Goal: Information Seeking & Learning: Check status

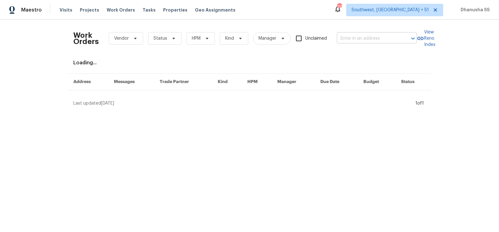
click at [373, 35] on input "text" at bounding box center [368, 39] width 62 height 10
paste input "421 High Valley Blvd, Greenville, SC 29605"
type input "421 High Valley Blvd, Greenville, SC 29605"
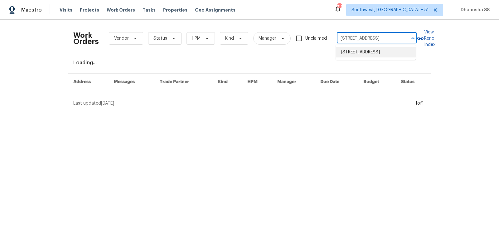
click at [360, 55] on li "421 High Valley Blvd, Greenville, SC 29605" at bounding box center [376, 52] width 80 height 10
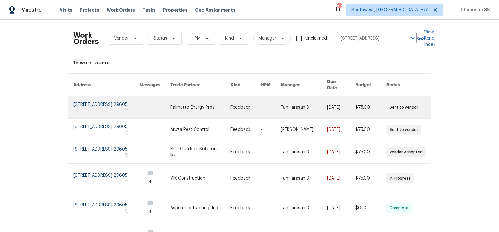
click at [242, 96] on link at bounding box center [246, 107] width 30 height 22
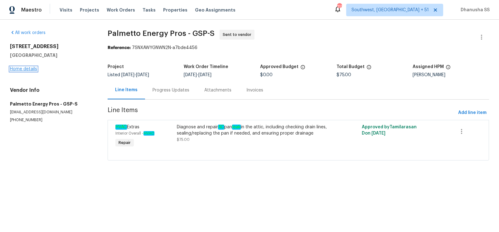
click at [26, 70] on link "Home details" at bounding box center [23, 69] width 27 height 4
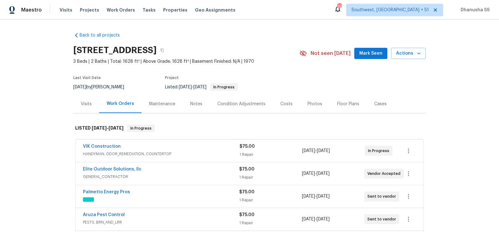
scroll to position [118, 0]
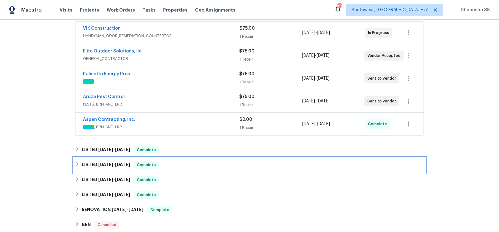
click at [206, 165] on div "LISTED 6/20/25 - 7/7/25 Complete" at bounding box center [249, 164] width 349 height 7
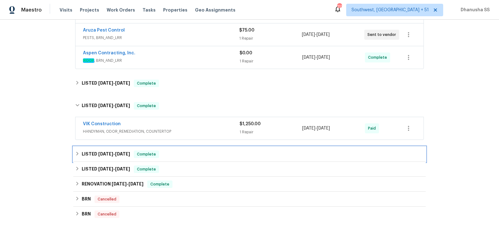
click at [207, 150] on div "LISTED 5/1/25 - 5/7/25 Complete" at bounding box center [249, 153] width 349 height 7
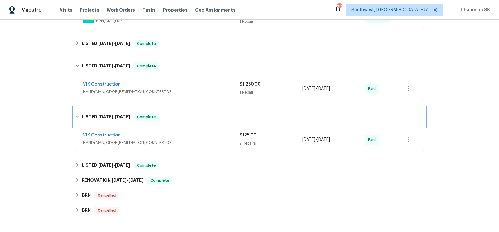
scroll to position [254, 0]
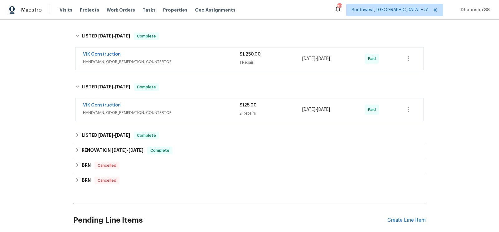
click at [215, 113] on span "HANDYMAN, ODOR_REMEDIATION, COUNTERTOP" at bounding box center [161, 113] width 157 height 6
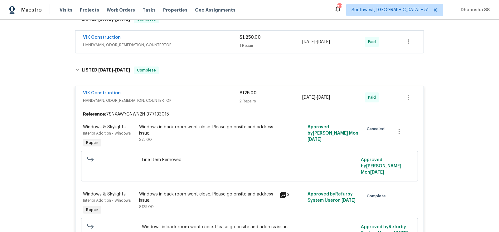
scroll to position [218, 0]
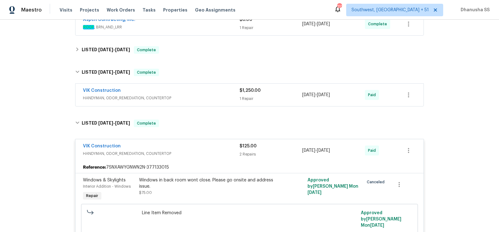
click at [212, 95] on span "HANDYMAN, ODOR_REMEDIATION, COUNTERTOP" at bounding box center [161, 98] width 157 height 6
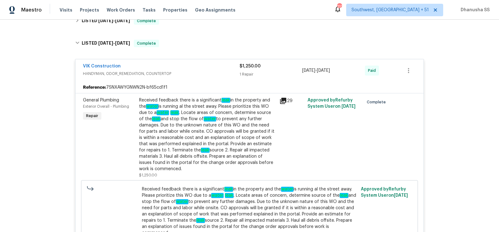
scroll to position [201, 0]
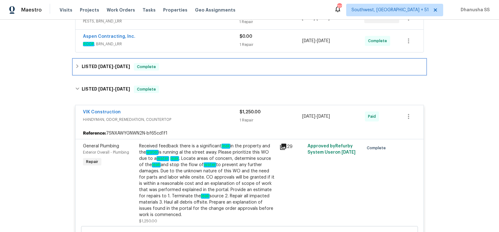
click at [192, 59] on div "LISTED 7/9/25 - 7/31/25 Complete" at bounding box center [249, 66] width 353 height 15
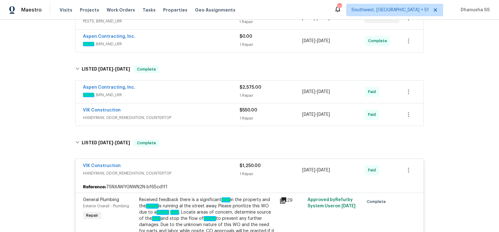
click at [205, 115] on span "HANDYMAN, ODOR_REMEDIATION, COUNTERTOP" at bounding box center [161, 118] width 157 height 6
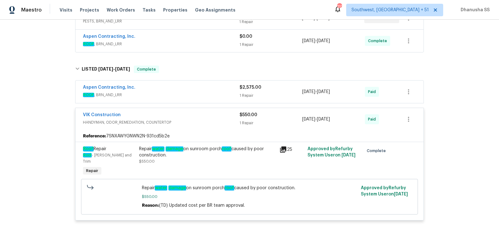
click at [196, 92] on span "ROOF , BRN_AND_LRR" at bounding box center [161, 95] width 157 height 6
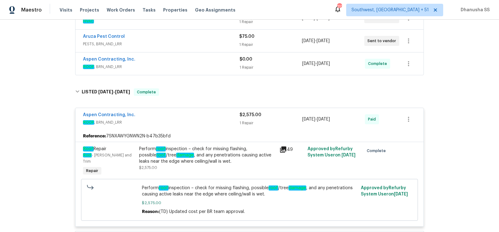
scroll to position [162, 0]
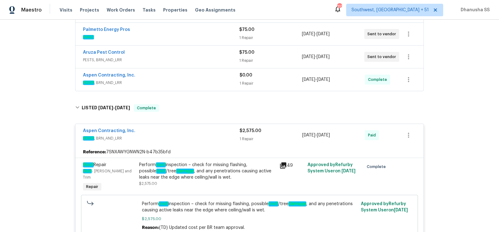
click at [188, 75] on div "Aspen Contracting, Inc." at bounding box center [161, 75] width 157 height 7
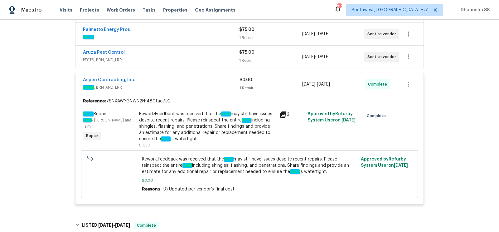
click at [188, 77] on div "Aspen Contracting, Inc." at bounding box center [161, 80] width 157 height 7
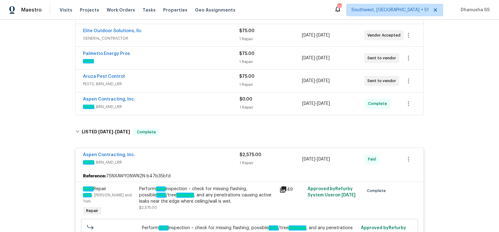
scroll to position [135, 0]
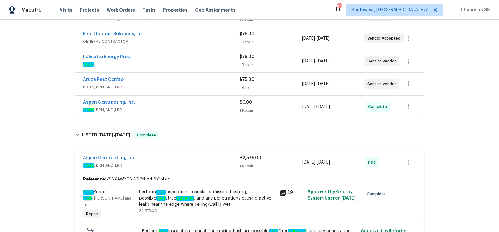
click at [195, 84] on span "PESTS, BRN_AND_LRR" at bounding box center [161, 87] width 156 height 6
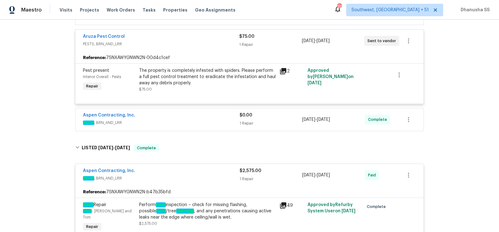
scroll to position [196, 0]
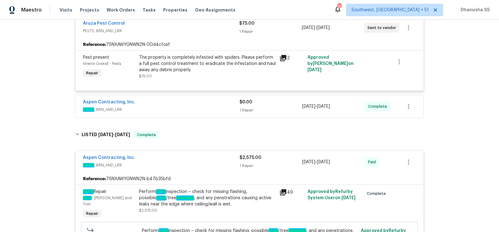
click at [197, 70] on div "The property is completely infested with spiders. Please perform a full pest co…" at bounding box center [207, 63] width 137 height 19
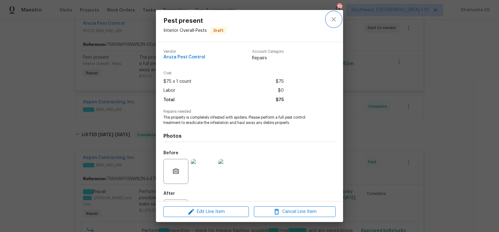
click at [338, 21] on button "close" at bounding box center [333, 19] width 15 height 15
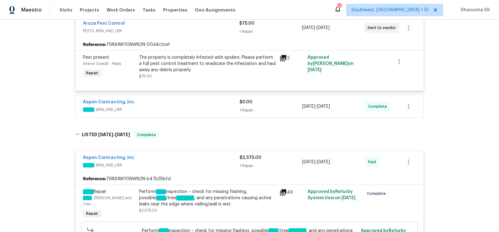
scroll to position [105, 0]
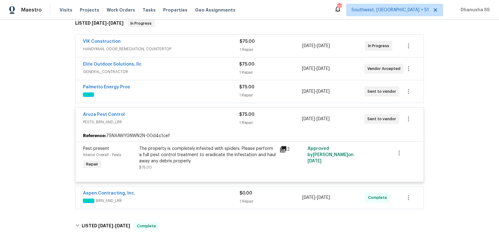
click at [221, 84] on div "Palmetto Energy Pros" at bounding box center [161, 87] width 156 height 7
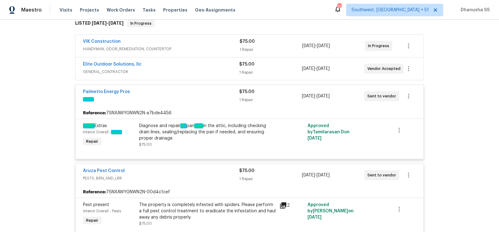
click at [226, 123] on div "Diagnose and repair AC pan leak in the attic, including checking drain lines, s…" at bounding box center [207, 132] width 137 height 19
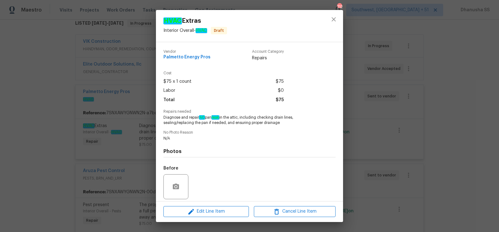
click at [341, 27] on div at bounding box center [333, 26] width 19 height 32
click at [335, 23] on button "close" at bounding box center [333, 19] width 15 height 15
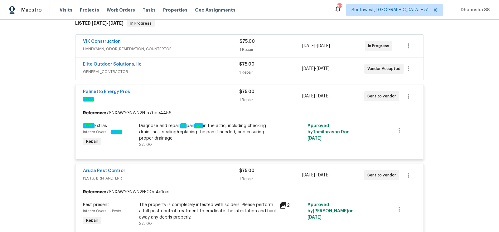
click at [200, 67] on div "Elite Outdoor Solutions, llc" at bounding box center [161, 64] width 156 height 7
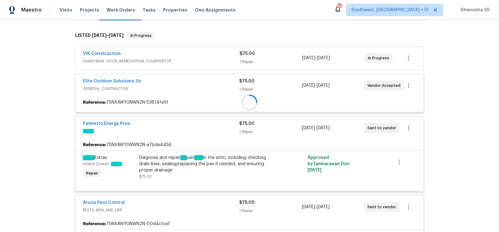
scroll to position [91, 0]
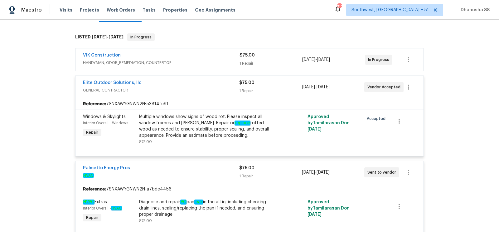
click at [188, 134] on div "Multiple windows show signs of wood rot. Please inspect all window frames and s…" at bounding box center [207, 126] width 137 height 25
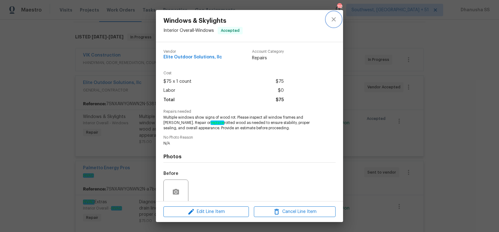
click at [330, 18] on icon "close" at bounding box center [333, 19] width 7 height 7
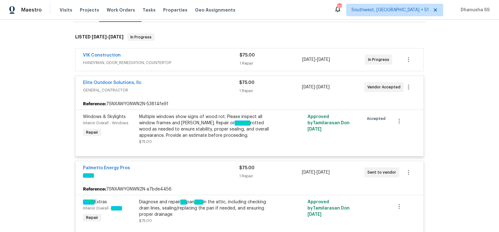
scroll to position [71, 0]
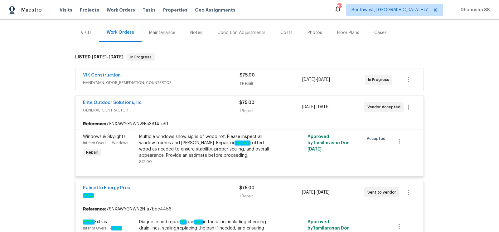
click at [231, 84] on span "HANDYMAN, ODOR_REMEDIATION, COUNTERTOP" at bounding box center [161, 83] width 157 height 6
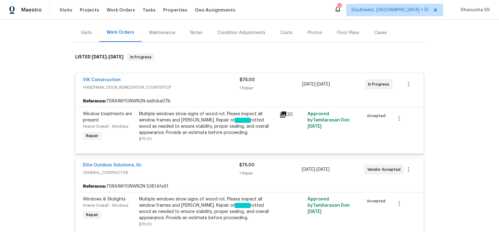
click at [214, 112] on div "Multiple windows show signs of wood rot. Please inspect all window frames and s…" at bounding box center [207, 123] width 137 height 25
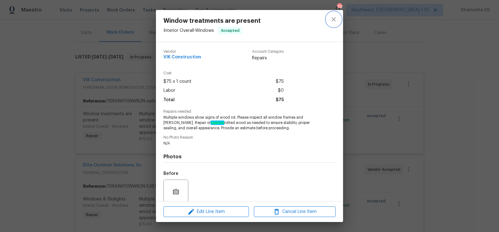
click at [327, 18] on button "close" at bounding box center [333, 19] width 15 height 15
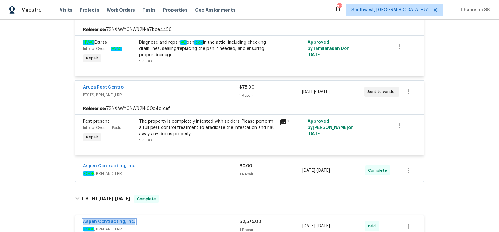
scroll to position [0, 0]
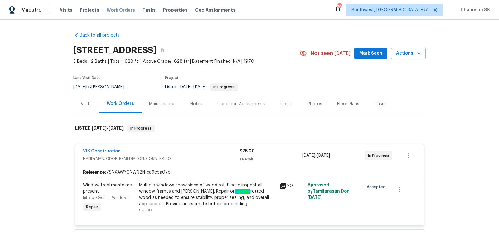
click at [125, 10] on span "Work Orders" at bounding box center [121, 10] width 28 height 6
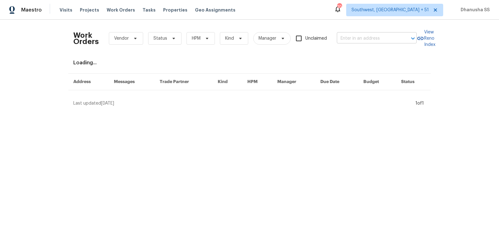
click at [379, 41] on input "text" at bounding box center [368, 39] width 62 height 10
paste input "3321 Beech Bluff Ln, Raleigh, NC 27616"
type input "3321 Beech Bluff Ln, Raleigh, NC 27616"
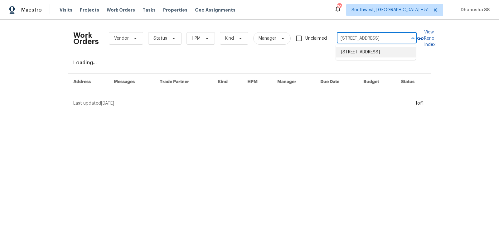
click at [370, 57] on li "3321 Beech Bluff Ln, Raleigh, NC 27616" at bounding box center [376, 52] width 80 height 10
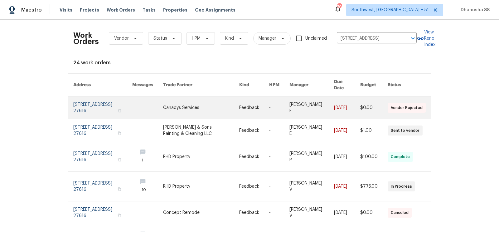
click at [238, 96] on td "Feedback" at bounding box center [249, 107] width 30 height 23
click at [232, 103] on link at bounding box center [201, 107] width 76 height 22
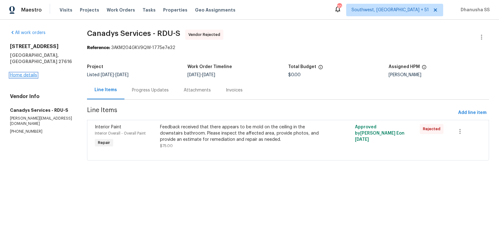
click at [23, 73] on link "Home details" at bounding box center [23, 75] width 27 height 4
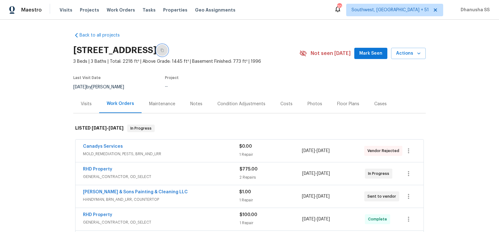
click at [164, 51] on icon "button" at bounding box center [162, 50] width 3 height 3
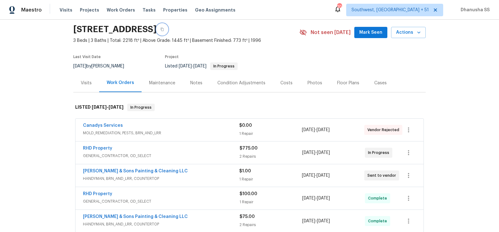
scroll to position [137, 0]
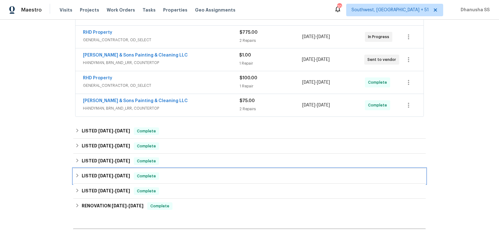
click at [195, 177] on div "LISTED 4/14/25 - 4/18/25 Complete" at bounding box center [249, 175] width 349 height 7
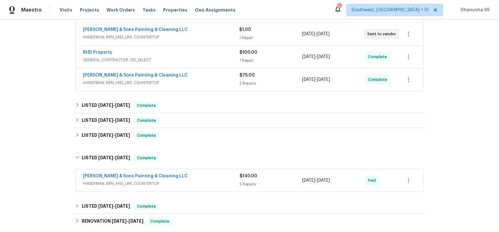
click at [200, 176] on div "Hodge & Sons Painting & Cleaning LLC" at bounding box center [161, 176] width 157 height 7
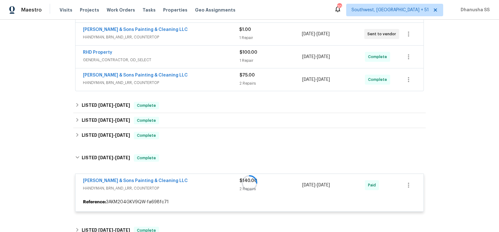
scroll to position [201, 0]
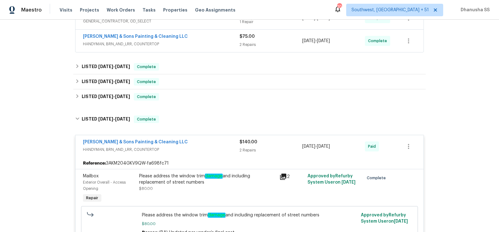
click at [196, 106] on div "Back to all projects 3321 Beech Bluff Ln, Raleigh, NC 27616 3 Beds | 3 Baths | …" at bounding box center [249, 122] width 353 height 592
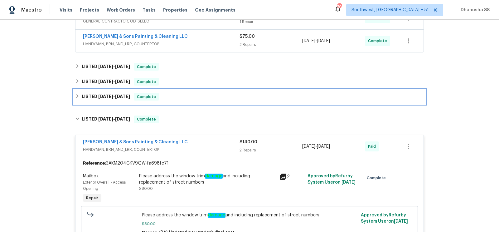
click at [205, 96] on div "LISTED 4/24/25 - 5/7/25 Complete" at bounding box center [249, 96] width 349 height 7
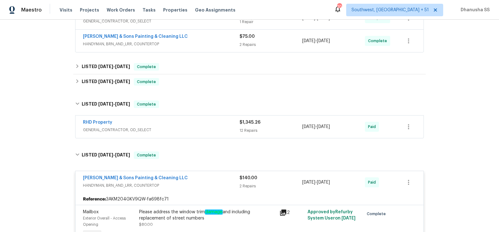
click at [211, 127] on span "GENERAL_CONTRACTOR, OD_SELECT" at bounding box center [161, 130] width 157 height 6
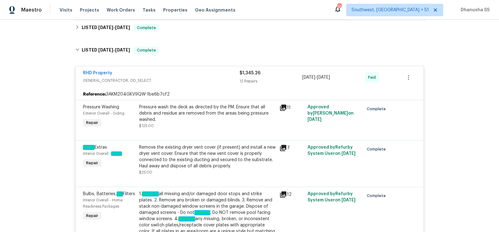
scroll to position [236, 0]
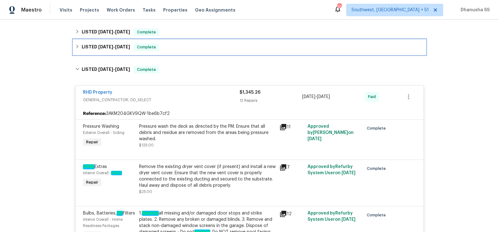
click at [185, 46] on div "LISTED 4/24/25 - 5/15/25 Complete" at bounding box center [249, 46] width 349 height 7
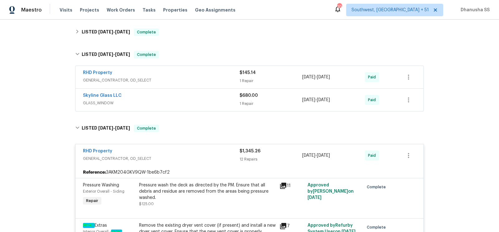
click at [203, 100] on span "GLASS_WINDOW" at bounding box center [161, 103] width 157 height 6
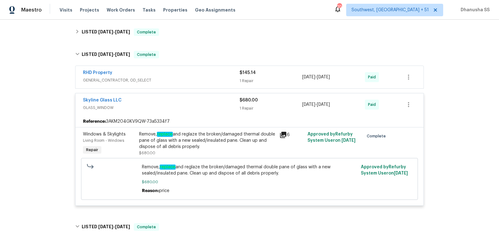
scroll to position [192, 0]
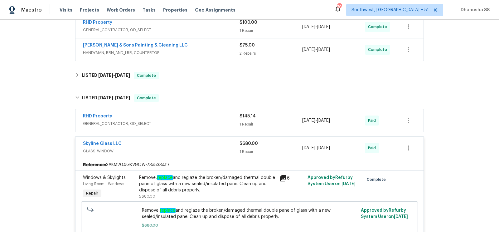
click at [214, 121] on span "GENERAL_CONTRACTOR, OD_SELECT" at bounding box center [161, 123] width 157 height 6
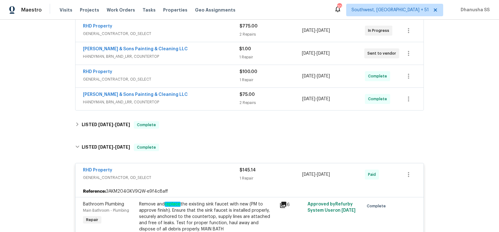
scroll to position [178, 0]
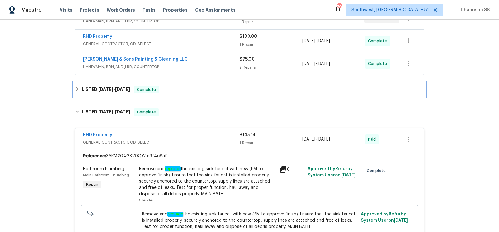
click at [194, 92] on div "LISTED 8/12/25 - 8/20/25 Complete" at bounding box center [249, 89] width 353 height 15
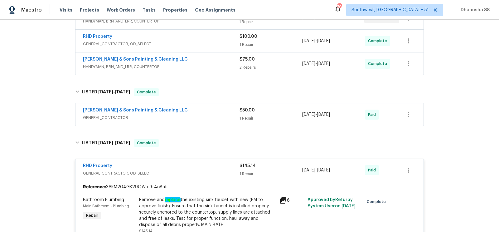
click at [207, 112] on div "Hodge & Sons Painting & Cleaning LLC" at bounding box center [161, 110] width 157 height 7
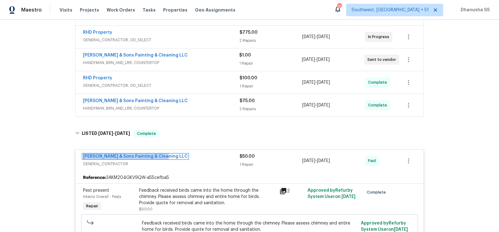
scroll to position [135, 0]
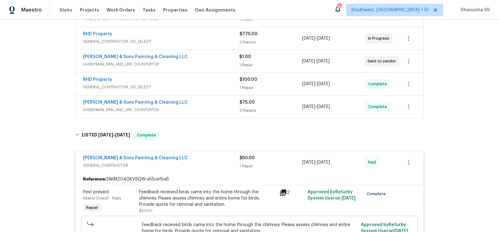
click at [202, 113] on div "Hodge & Sons Painting & Cleaning LLC HANDYMAN, BRN_AND_LRR, COUNTERTOP $75.00 2…" at bounding box center [250, 106] width 348 height 22
click at [202, 109] on span "HANDYMAN, BRN_AND_LRR, COUNTERTOP" at bounding box center [161, 110] width 157 height 6
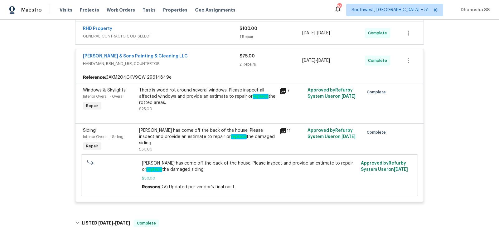
scroll to position [113, 0]
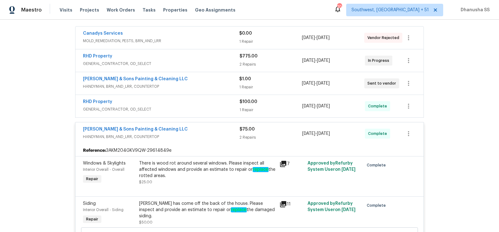
click at [202, 109] on span "GENERAL_CONTRACTOR, OD_SELECT" at bounding box center [161, 109] width 157 height 6
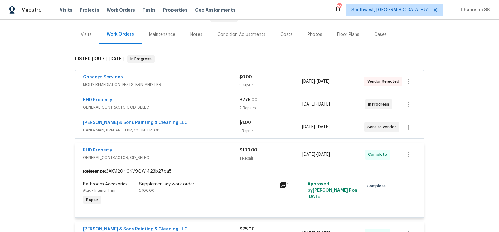
scroll to position [0, 0]
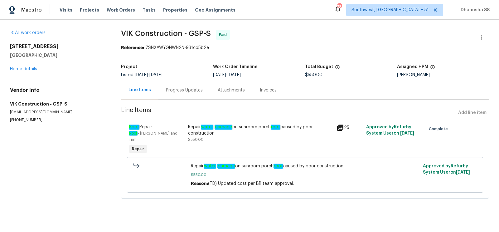
click at [198, 95] on div "Progress Updates" at bounding box center [184, 90] width 52 height 18
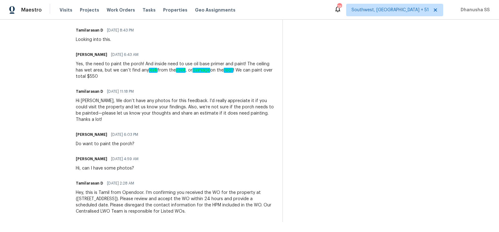
scroll to position [197, 0]
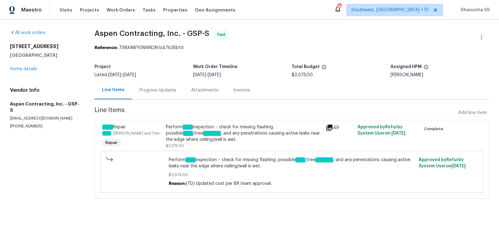
click at [164, 91] on div "Progress Updates" at bounding box center [157, 90] width 37 height 6
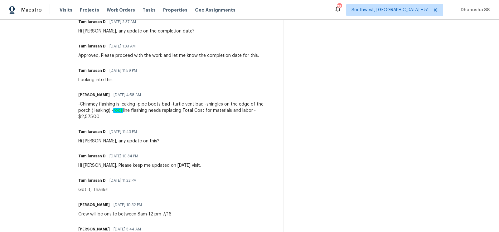
scroll to position [524, 0]
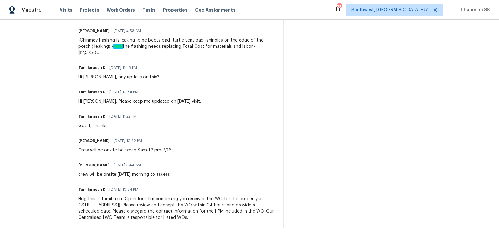
click at [150, 48] on div "-Chinmey flashing is leaking -pipe boots bad -turtle vent bad -shingles on the …" at bounding box center [176, 46] width 197 height 19
click at [120, 47] on div "-Chinmey flashing is leaking -pipe boots bad -turtle vent bad -shingles on the …" at bounding box center [176, 46] width 197 height 19
drag, startPoint x: 94, startPoint y: 45, endPoint x: 131, endPoint y: 46, distance: 36.8
click at [131, 46] on div "-Chinmey flashing is leaking -pipe boots bad -turtle vent bad -shingles on the …" at bounding box center [176, 46] width 197 height 19
copy div "- roof line flashing"
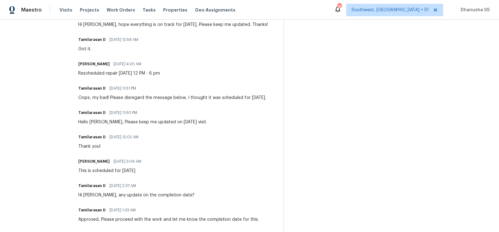
scroll to position [139, 0]
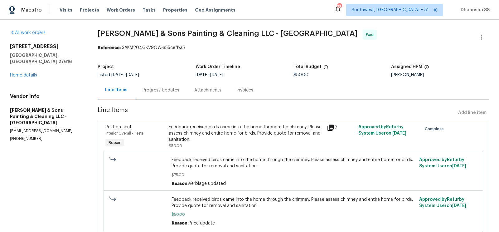
click at [156, 89] on div "Progress Updates" at bounding box center [161, 90] width 37 height 6
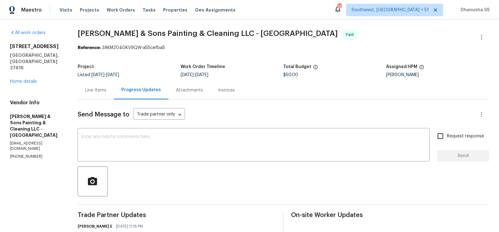
click at [97, 85] on div "Line Items" at bounding box center [96, 90] width 36 height 18
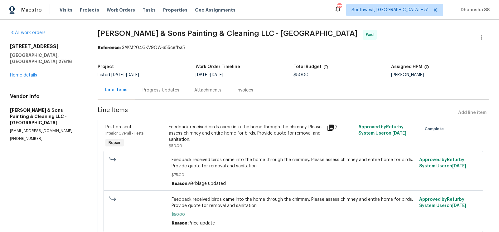
scroll to position [24, 0]
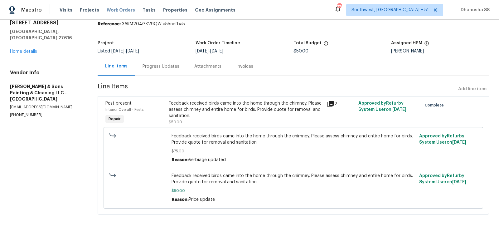
click at [109, 12] on span "Work Orders" at bounding box center [121, 10] width 28 height 6
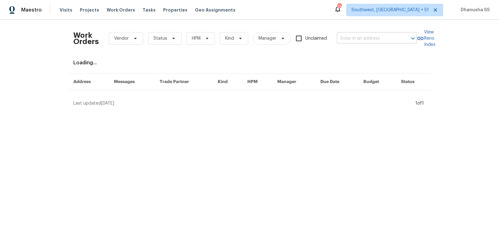
click at [388, 41] on input "text" at bounding box center [368, 39] width 62 height 10
paste input "7271 Shellburne Dr, Raleigh, NC 27612"
type input "7271 Shellburne Dr, Raleigh, NC 27612"
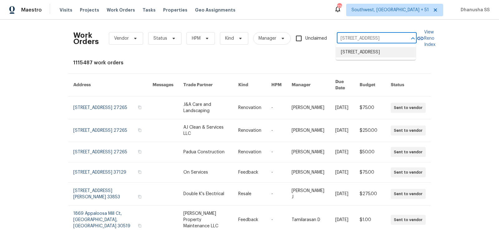
click at [376, 56] on li "7271 Shellburne Dr, Raleigh, NC 27612" at bounding box center [376, 52] width 80 height 10
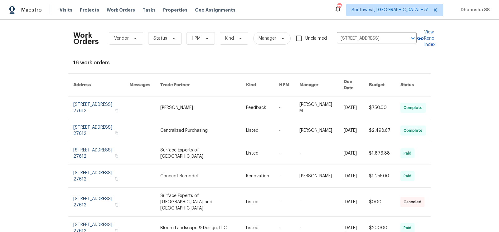
click at [243, 105] on link at bounding box center [203, 107] width 86 height 22
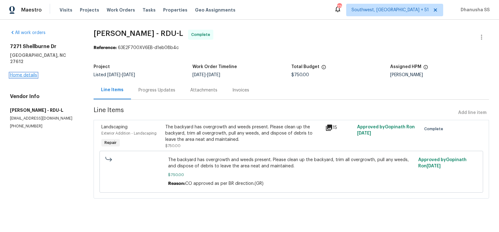
click at [22, 73] on link "Home details" at bounding box center [23, 75] width 27 height 4
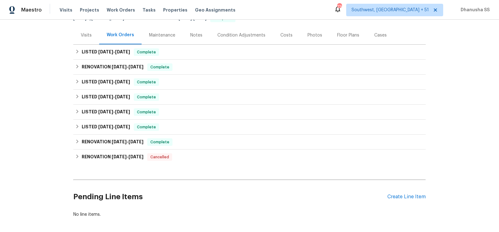
scroll to position [96, 0]
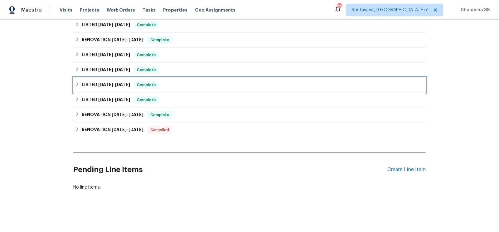
click at [225, 81] on div "LISTED 7/18/25 - 7/28/25 Complete" at bounding box center [249, 84] width 349 height 7
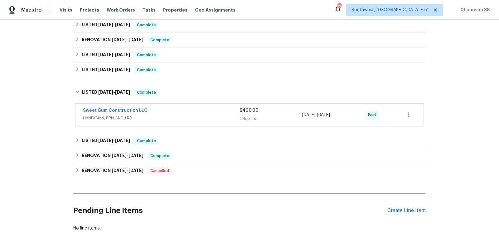
click at [221, 113] on div "Sweet Gum Construction LLC" at bounding box center [161, 110] width 157 height 7
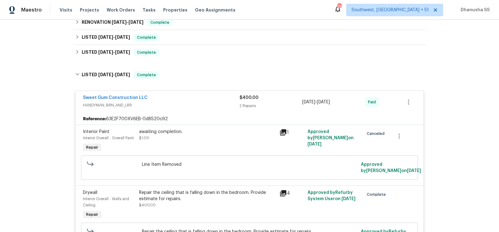
scroll to position [98, 0]
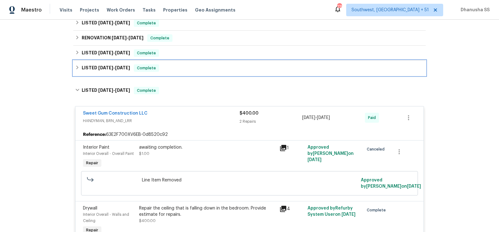
click at [182, 66] on div "LISTED 8/1/25 - 8/5/25 Complete" at bounding box center [249, 67] width 349 height 7
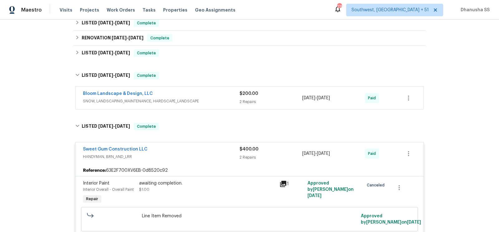
click at [202, 95] on div "Bloom Landscape & Design, LLC" at bounding box center [161, 93] width 157 height 7
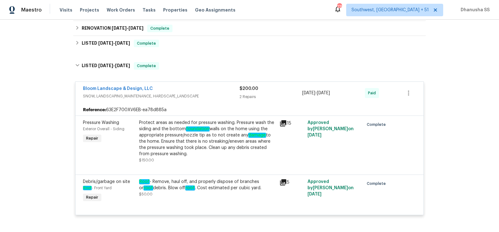
scroll to position [51, 0]
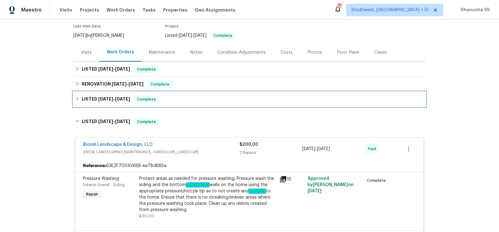
click at [202, 98] on div "LISTED 8/11/25 - 8/13/25 Complete" at bounding box center [249, 98] width 349 height 7
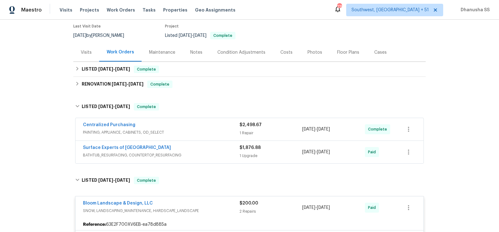
click at [209, 154] on span "BATHTUB_RESURFACING, COUNTERTOP_RESURFACING" at bounding box center [161, 155] width 157 height 6
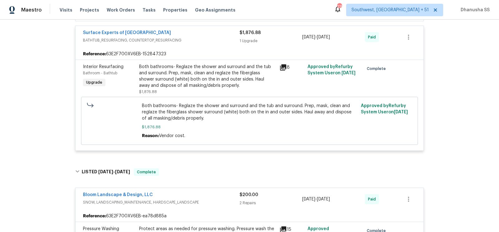
scroll to position [130, 0]
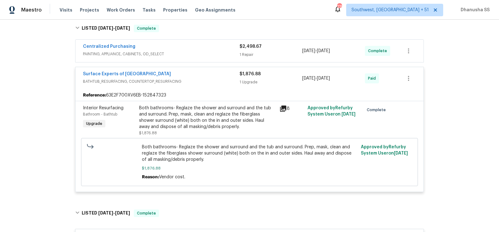
click at [200, 124] on div "Both bathrooms- Reglaze the shower and surround and the tub and surround. Prep,…" at bounding box center [207, 117] width 137 height 25
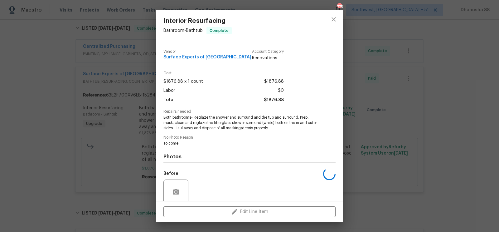
scroll to position [50, 0]
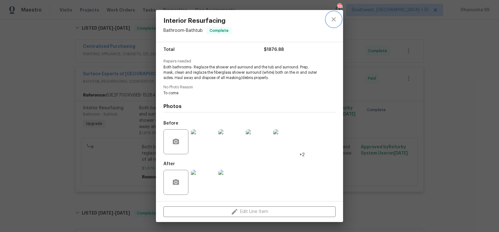
click at [330, 24] on button "close" at bounding box center [333, 19] width 15 height 15
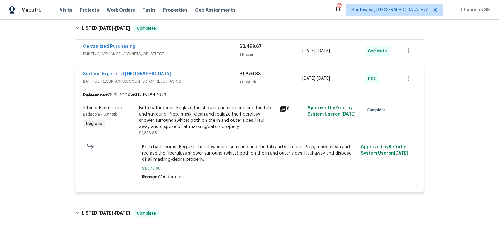
scroll to position [105, 0]
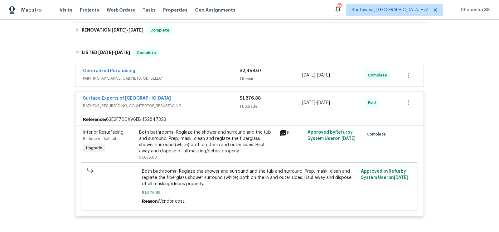
click at [223, 81] on div "Centralized Purchasing PAINTING, APPLIANCE, CABINETS, OD_SELECT" at bounding box center [161, 75] width 157 height 15
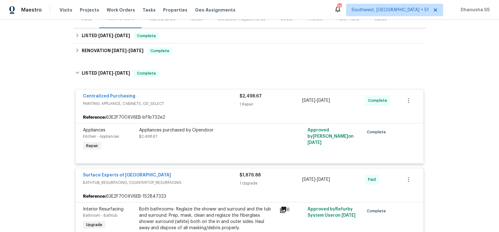
scroll to position [68, 0]
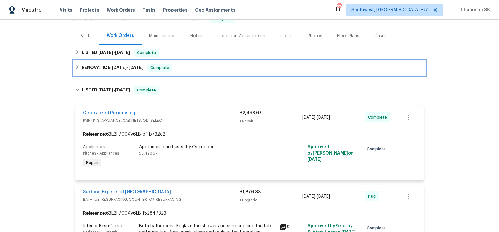
click at [177, 69] on div "RENOVATION 8/11/25 - 8/18/25 Complete" at bounding box center [249, 67] width 349 height 7
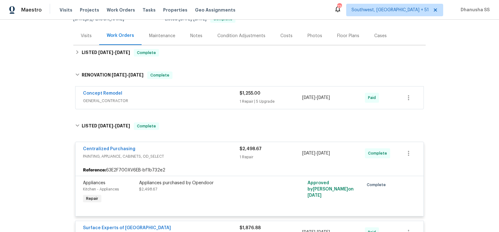
click at [208, 102] on span "GENERAL_CONTRACTOR" at bounding box center [161, 101] width 157 height 6
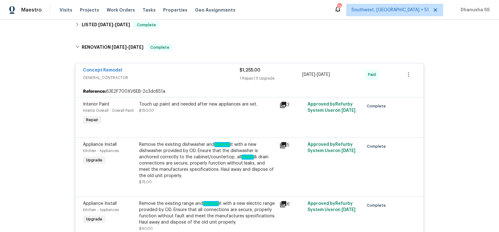
scroll to position [70, 0]
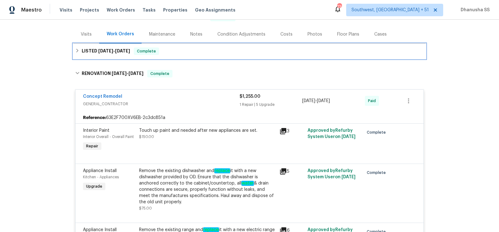
click at [192, 52] on div "LISTED 9/5/25 - 9/8/25 Complete" at bounding box center [249, 50] width 349 height 7
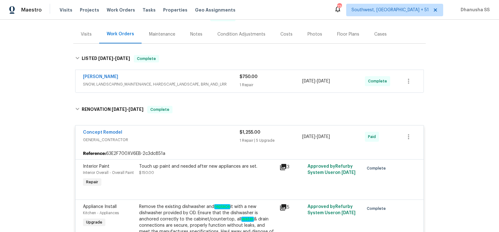
click at [206, 85] on span "SNOW, LANDSCAPING_MAINTENANCE, HARDSCAPE_LANDSCAPE, BRN_AND_LRR" at bounding box center [161, 84] width 157 height 6
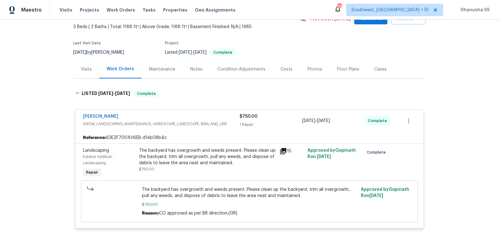
scroll to position [24, 0]
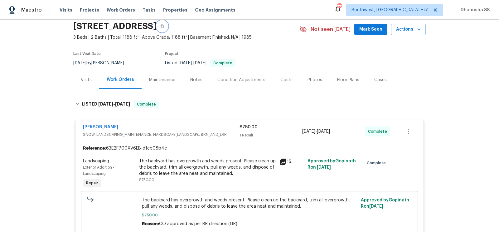
click at [164, 27] on icon "button" at bounding box center [162, 26] width 4 height 4
click at [120, 7] on span "Work Orders" at bounding box center [121, 10] width 28 height 6
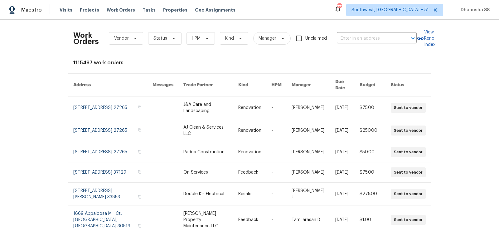
click at [356, 45] on div "Work Orders Vendor Status HPM Kind Manager Unclaimed ​" at bounding box center [245, 38] width 344 height 27
click at [358, 40] on input "text" at bounding box center [368, 39] width 62 height 10
paste input "2220 Valley Edge Dr Unit 103, Raleigh, NC 27614"
drag, startPoint x: 342, startPoint y: 38, endPoint x: 446, endPoint y: 62, distance: 106.2
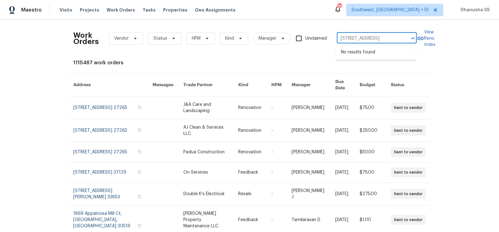
click at [446, 62] on div "Work Orders Vendor Status HPM Kind Manager Unclaimed 2220 Valley Edge Dr Unit 1…" at bounding box center [249, 126] width 499 height 212
type input "2220 Valley Edge Dr"
click at [378, 56] on li "2220 Valley Edge Dr Unit 103, Raleigh, NC 27614" at bounding box center [376, 52] width 80 height 10
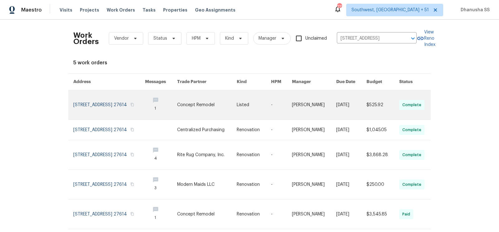
click at [311, 109] on link at bounding box center [314, 104] width 44 height 29
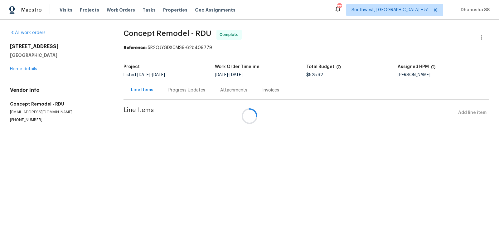
click at [22, 69] on div at bounding box center [249, 116] width 499 height 232
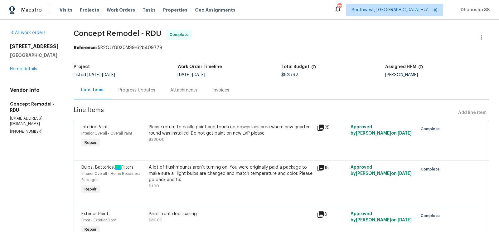
click at [29, 68] on div "2220 Valley Edge Dr Unit 103 Raleigh, NC 27614 Home details" at bounding box center [34, 57] width 49 height 29
click at [29, 71] on link "Home details" at bounding box center [23, 69] width 27 height 4
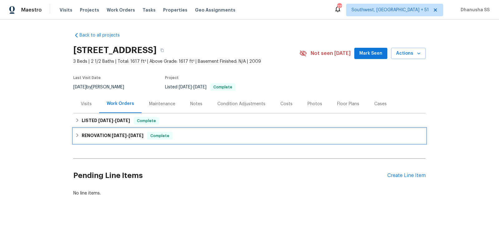
drag, startPoint x: 204, startPoint y: 143, endPoint x: 197, endPoint y: 141, distance: 6.4
click at [204, 143] on div "RENOVATION 8/25/25 - 9/1/25 Complete" at bounding box center [249, 135] width 353 height 15
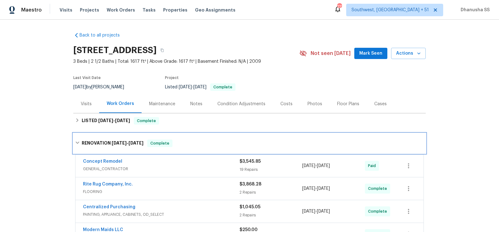
scroll to position [109, 0]
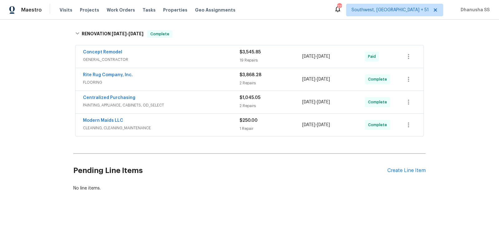
click at [223, 77] on div "Rite Rug Company, Inc." at bounding box center [161, 75] width 157 height 7
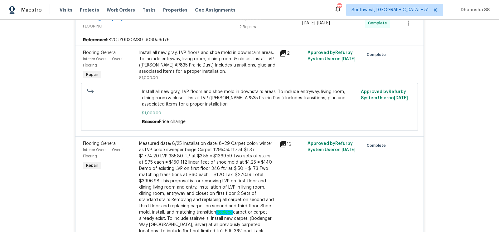
scroll to position [77, 0]
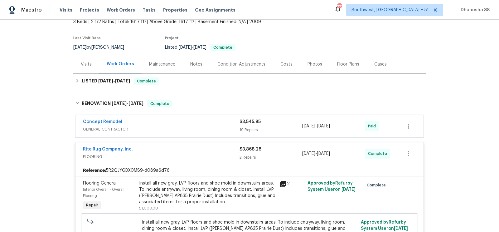
click at [215, 130] on span "GENERAL_CONTRACTOR" at bounding box center [161, 129] width 157 height 6
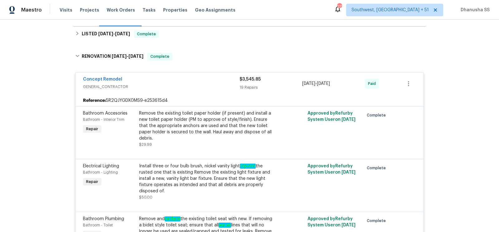
scroll to position [88, 0]
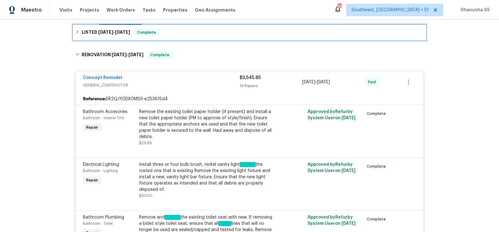
click at [197, 38] on div "LISTED 9/2/25 - 9/5/25 Complete" at bounding box center [249, 32] width 353 height 15
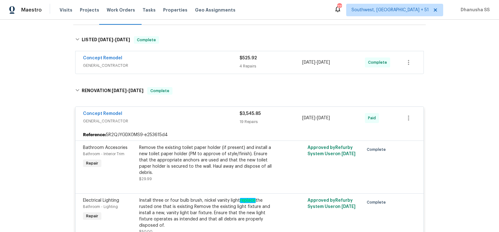
click at [201, 58] on div "Concept Remodel" at bounding box center [161, 58] width 157 height 7
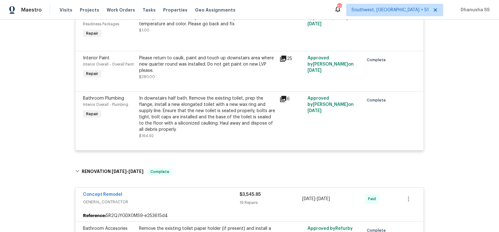
scroll to position [0, 0]
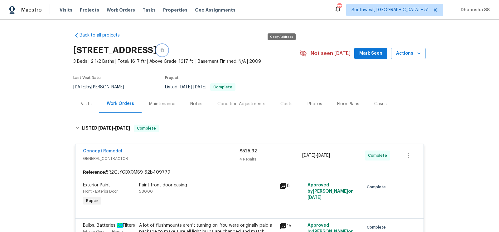
click at [164, 51] on icon "button" at bounding box center [162, 50] width 3 height 3
click at [122, 10] on span "Work Orders" at bounding box center [121, 10] width 28 height 6
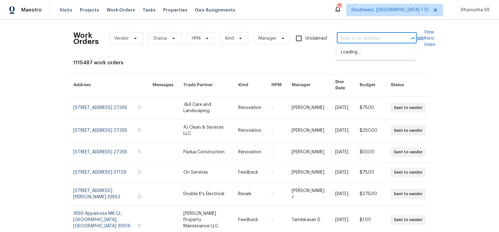
click at [361, 40] on input "text" at bounding box center [368, 39] width 62 height 10
paste input "[STREET_ADDRESS]"
type input "[STREET_ADDRESS]"
click at [354, 49] on li "[STREET_ADDRESS]" at bounding box center [376, 52] width 80 height 10
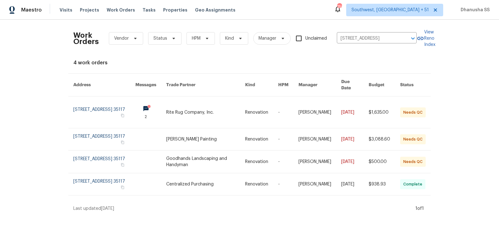
click at [265, 108] on link at bounding box center [261, 112] width 33 height 32
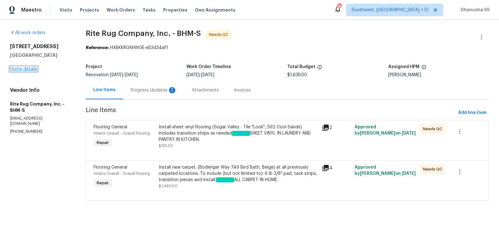
click at [23, 70] on link "Home details" at bounding box center [23, 69] width 27 height 4
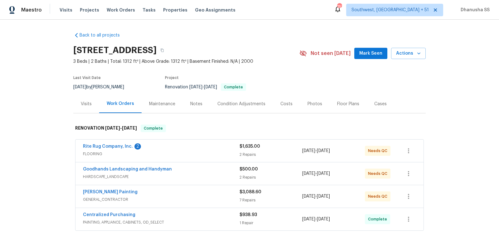
click at [89, 98] on div "Visits" at bounding box center [86, 104] width 26 height 18
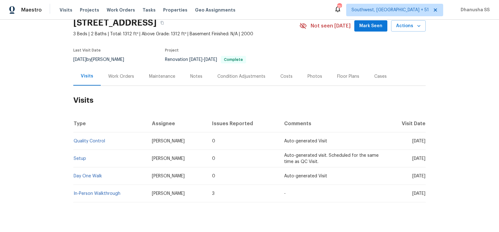
scroll to position [40, 0]
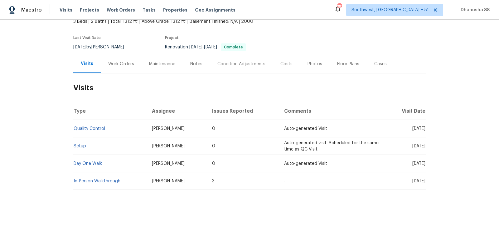
click at [87, 144] on td "Setup" at bounding box center [110, 145] width 74 height 17
click at [82, 144] on link "Setup" at bounding box center [80, 146] width 12 height 4
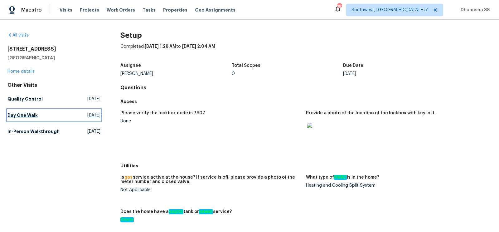
click at [51, 118] on link "Day One Walk Thu, Aug 28 2025" at bounding box center [53, 115] width 93 height 11
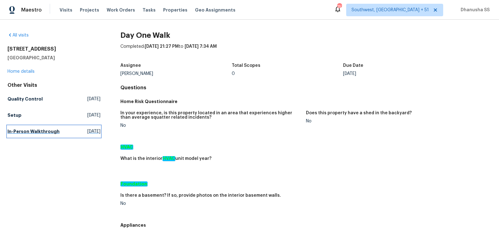
click at [64, 136] on link "In-Person Walkthrough Fri, Jul 11 2025" at bounding box center [53, 131] width 93 height 11
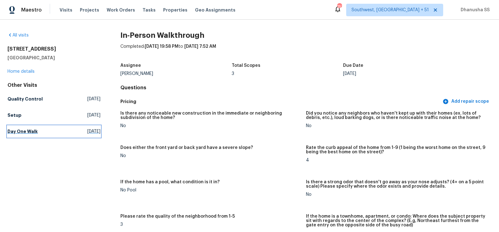
click at [61, 129] on link "Day One Walk Thu, Aug 28 2025" at bounding box center [53, 131] width 93 height 11
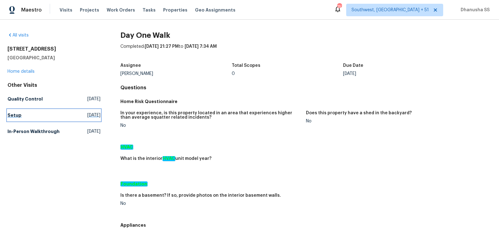
click at [77, 111] on link "Setup Fri, Sep 05 2025" at bounding box center [53, 115] width 93 height 11
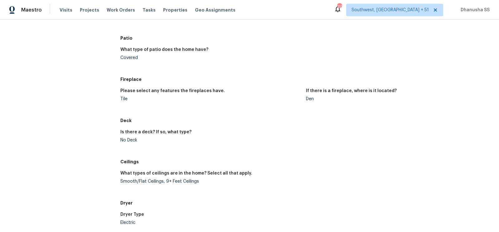
scroll to position [908, 0]
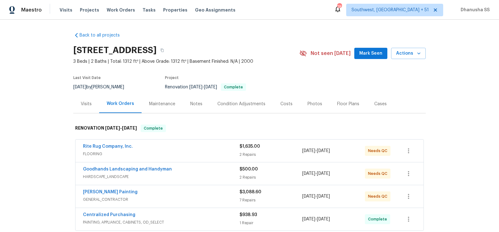
scroll to position [94, 0]
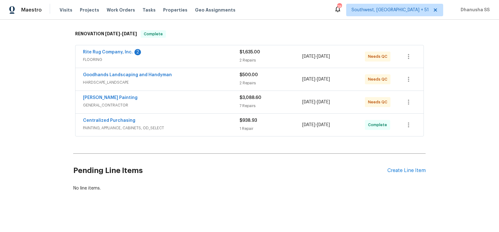
click at [188, 132] on div "Centralized Purchasing PAINTING, APPLIANCE, CABINETS, OD_SELECT $938.93 1 Repai…" at bounding box center [250, 125] width 348 height 22
click at [188, 119] on div "Centralized Purchasing" at bounding box center [161, 120] width 157 height 7
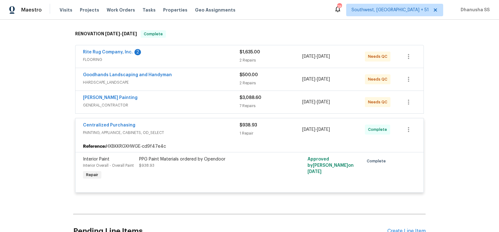
click at [210, 91] on div "[PERSON_NAME] Painting GENERAL_CONTRACTOR $3,088.60 7 Repairs [DATE] - [DATE] N…" at bounding box center [250, 102] width 348 height 22
click at [212, 96] on div "[PERSON_NAME] Painting" at bounding box center [161, 98] width 157 height 7
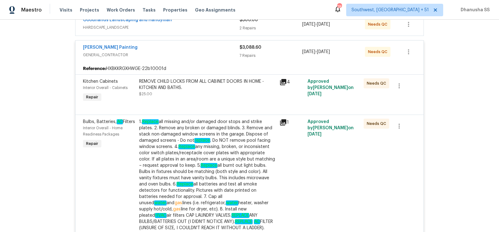
scroll to position [113, 0]
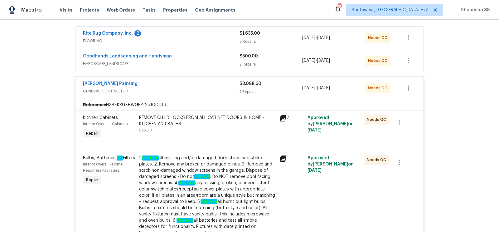
click at [219, 61] on span "HARDSCAPE_LANDSCAPE" at bounding box center [161, 64] width 157 height 6
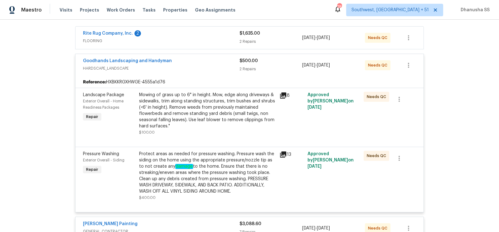
click at [217, 39] on span "FLOORING" at bounding box center [161, 41] width 157 height 6
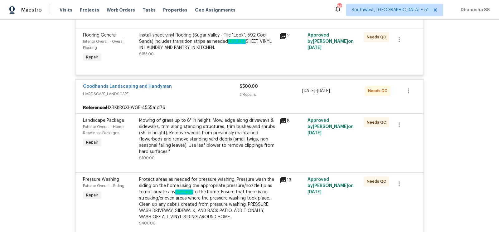
scroll to position [71, 0]
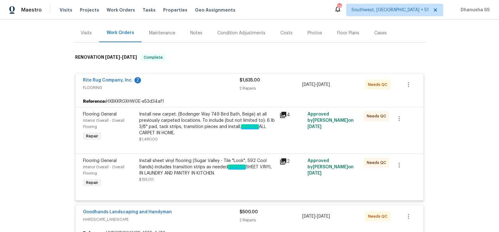
click at [181, 167] on div "Install sheet vinyl flooring (Sugar Valley - Tile "Look", 592 Cool Sands) inclu…" at bounding box center [207, 167] width 137 height 19
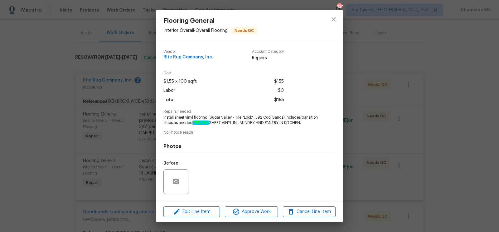
drag, startPoint x: 239, startPoint y: 123, endPoint x: 311, endPoint y: 123, distance: 71.4
click at [311, 123] on span "Install sheet vinyl flooring (Sugar Valley - Tile "Look", 592 Cool Sands) inclu…" at bounding box center [240, 120] width 155 height 11
copy span "LAUNDRY AND PANTRY IN KITCHEN."
click at [338, 30] on div at bounding box center [333, 26] width 19 height 32
click at [337, 20] on icon "close" at bounding box center [333, 19] width 7 height 7
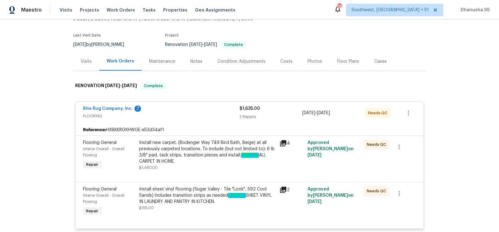
scroll to position [0, 0]
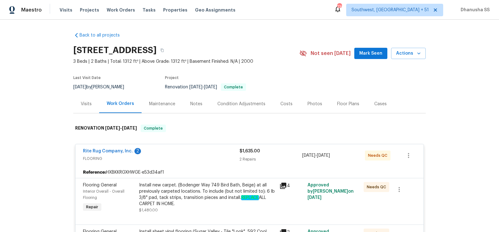
click at [88, 101] on div "Visits" at bounding box center [86, 104] width 11 height 6
